Goal: Information Seeking & Learning: Learn about a topic

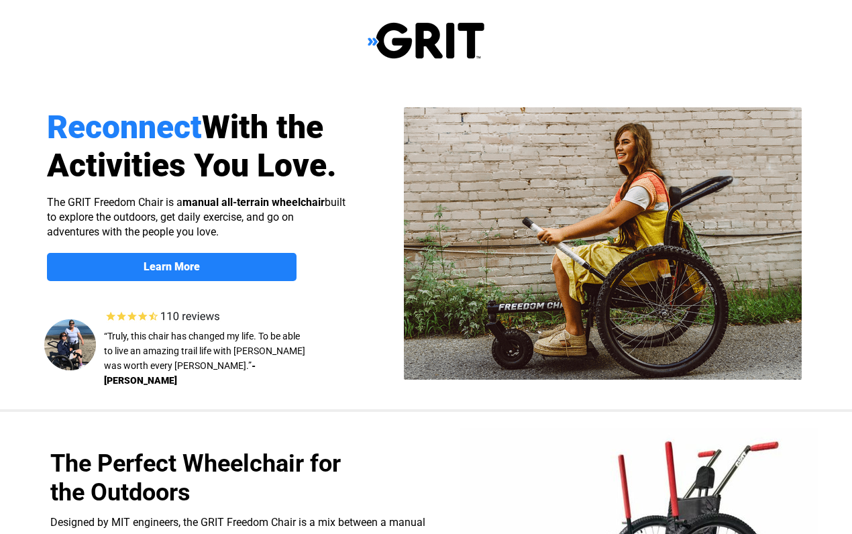
select select "US"
click at [254, 264] on span "Learn More" at bounding box center [172, 266] width 250 height 13
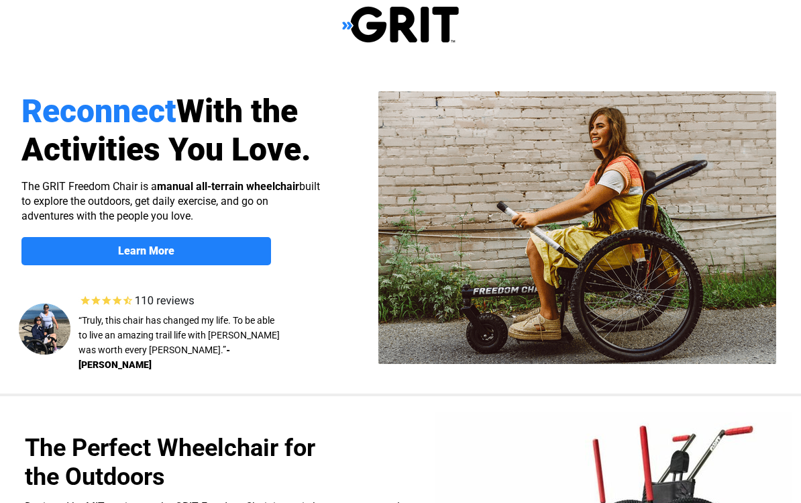
scroll to position [15, 25]
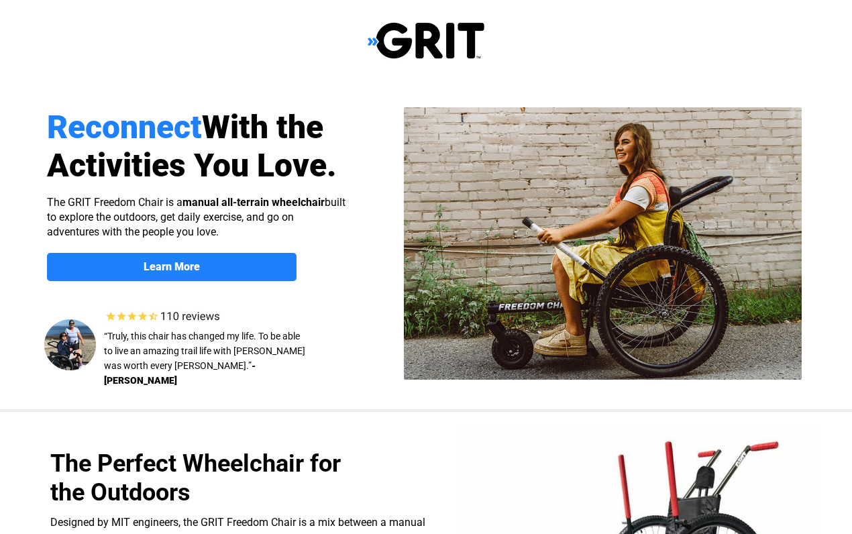
scroll to position [1037, 0]
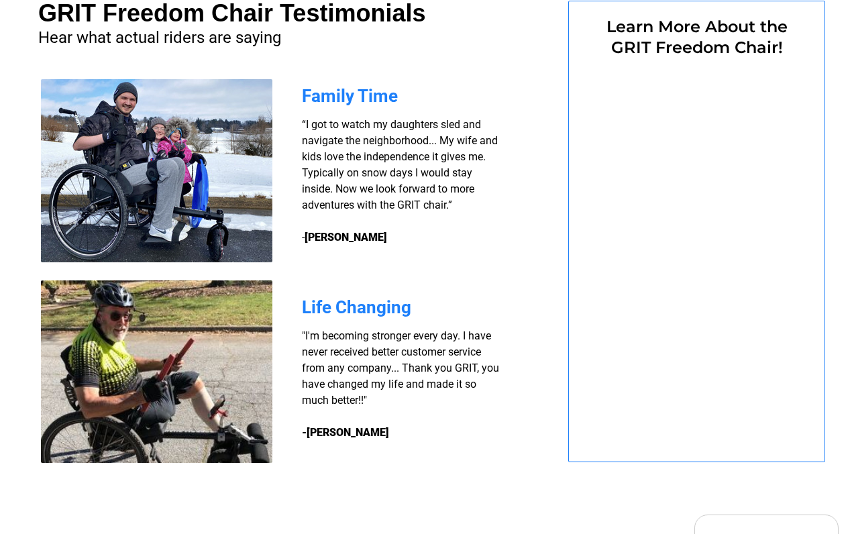
select select "US"
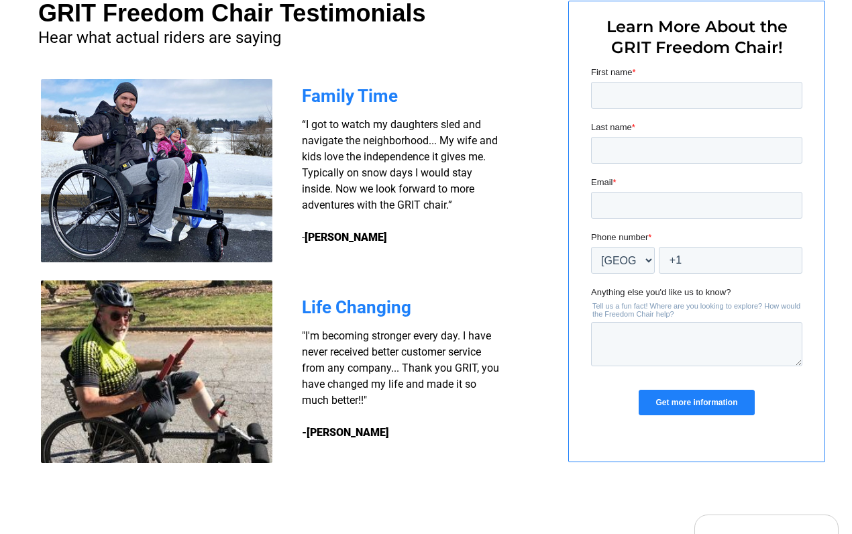
select select "US"
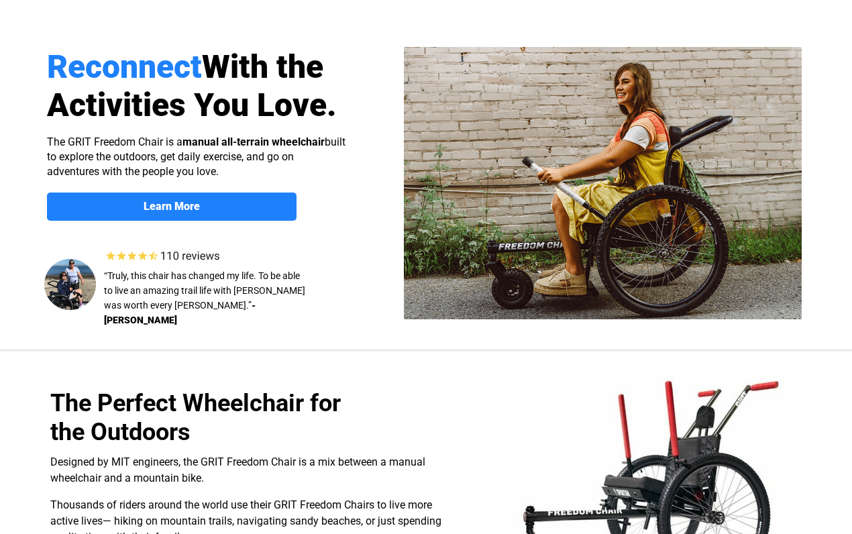
scroll to position [0, 0]
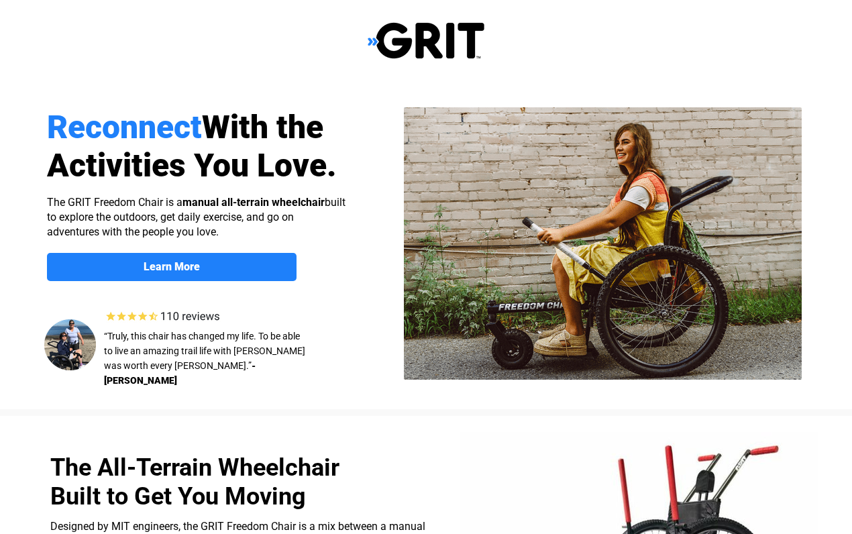
select select "US"
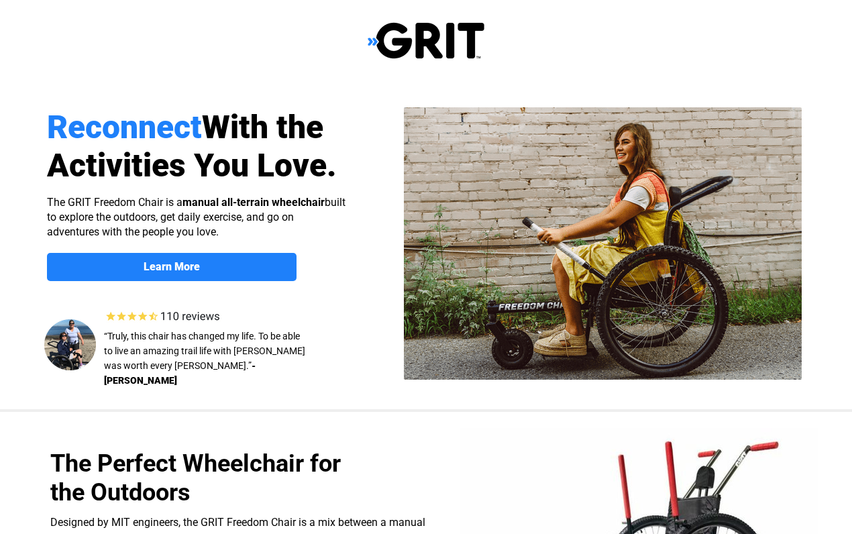
select select "US"
click at [105, 272] on span "Learn More" at bounding box center [172, 266] width 250 height 13
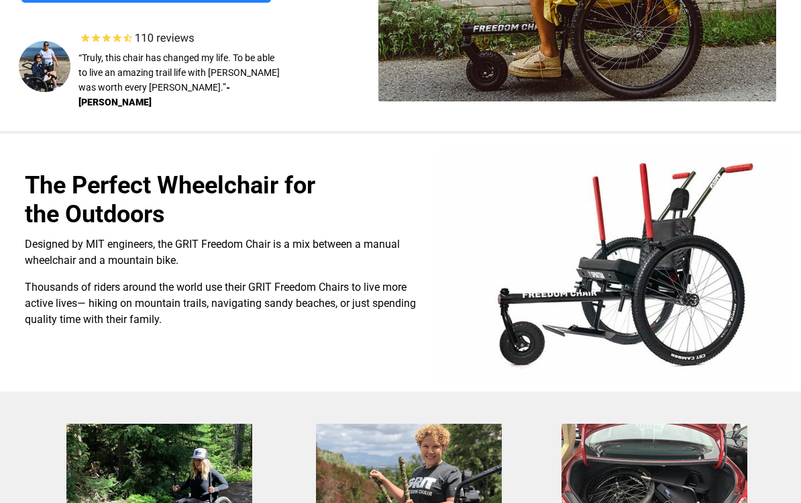
scroll to position [0, 25]
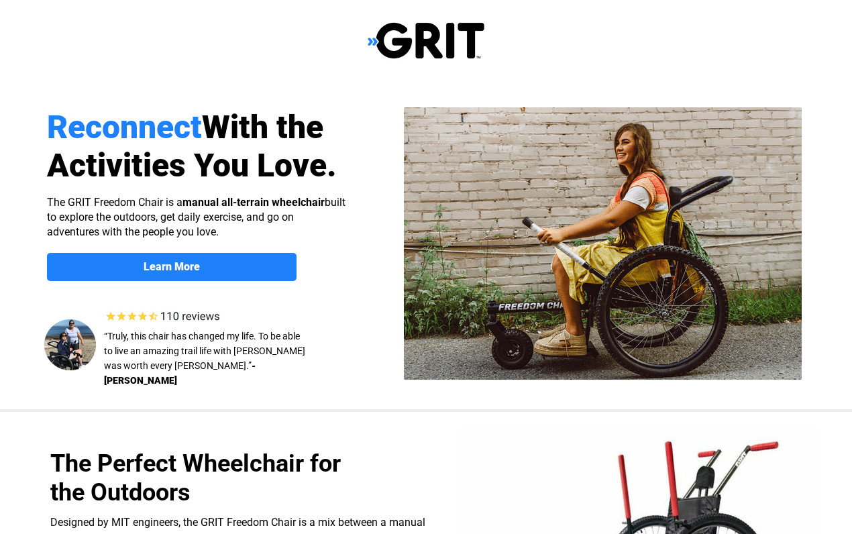
scroll to position [1037, 0]
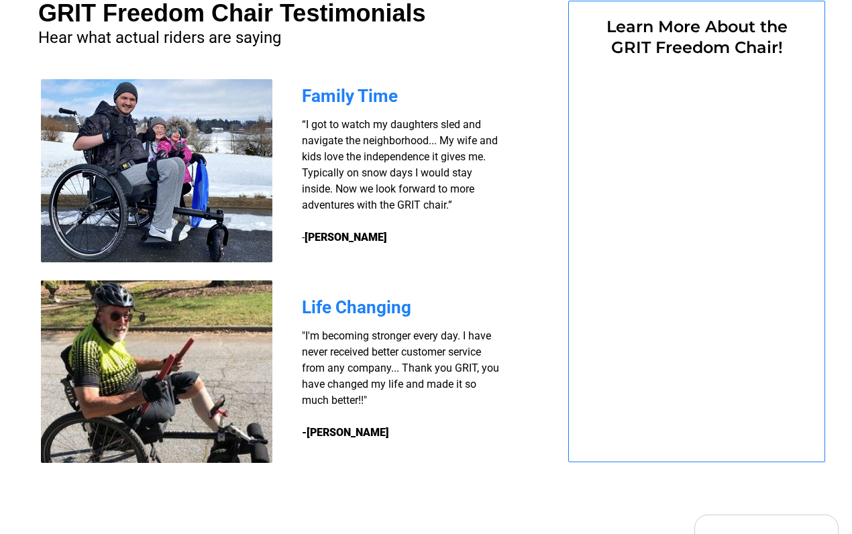
select select "US"
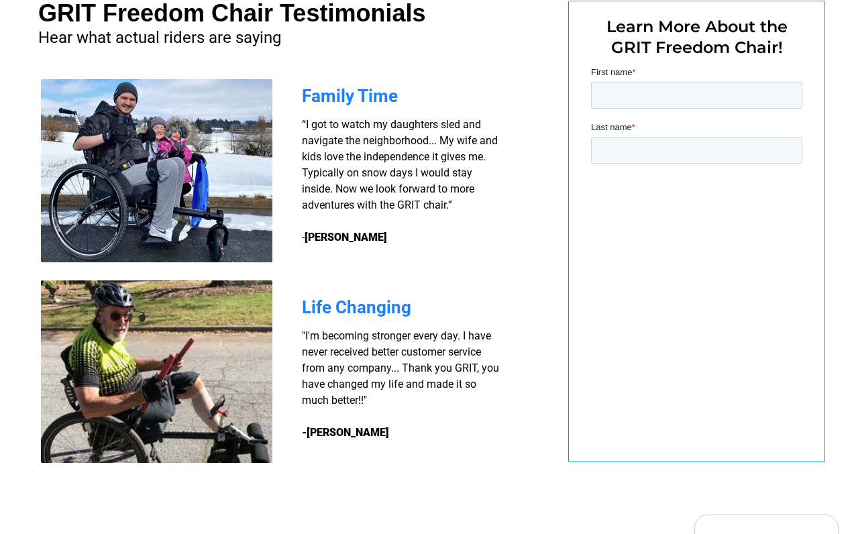
select select "US"
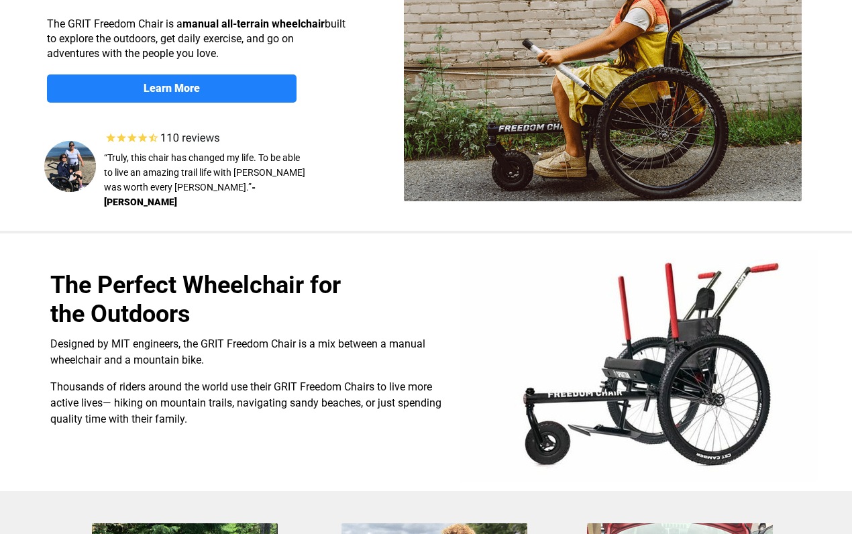
scroll to position [0, 0]
